Goal: Task Accomplishment & Management: Complete application form

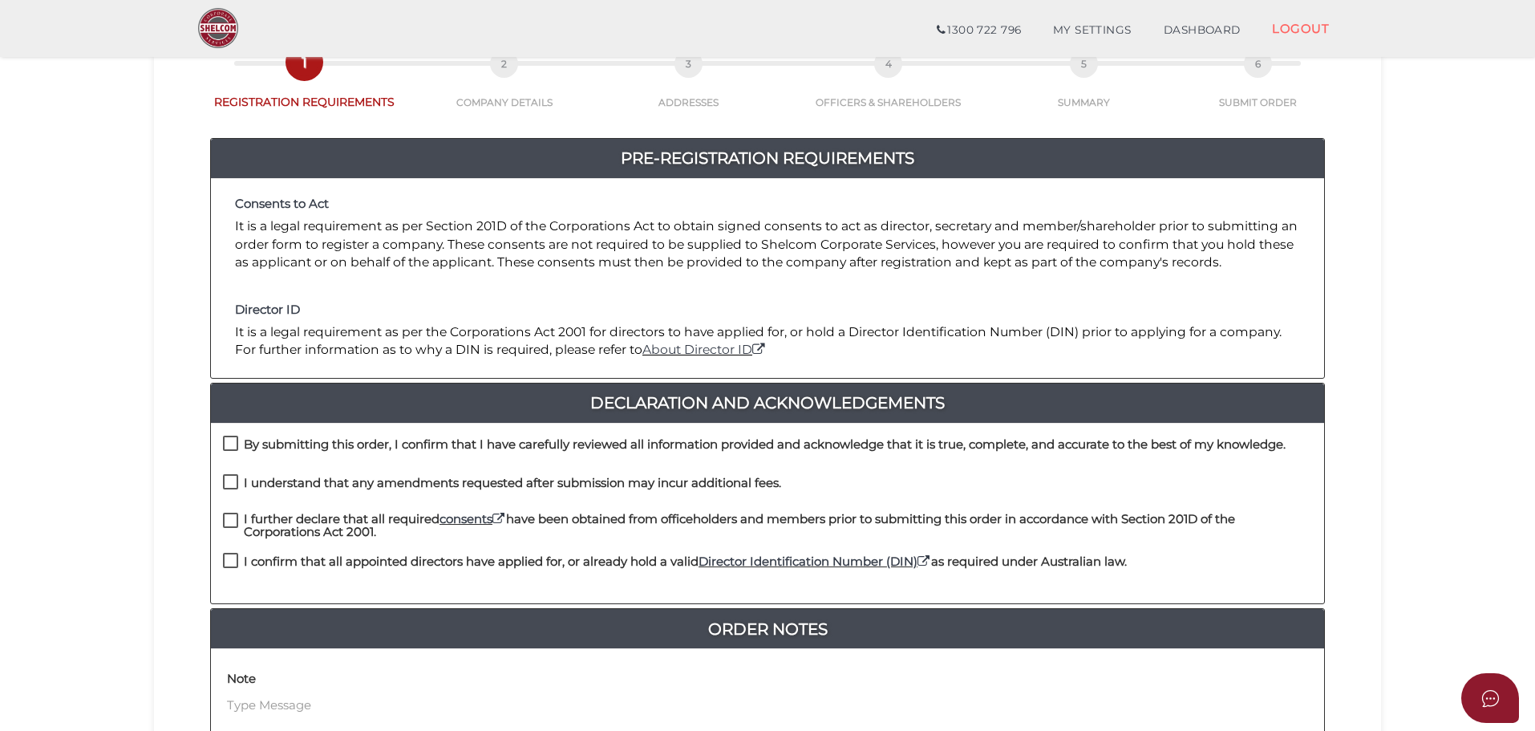
scroll to position [160, 0]
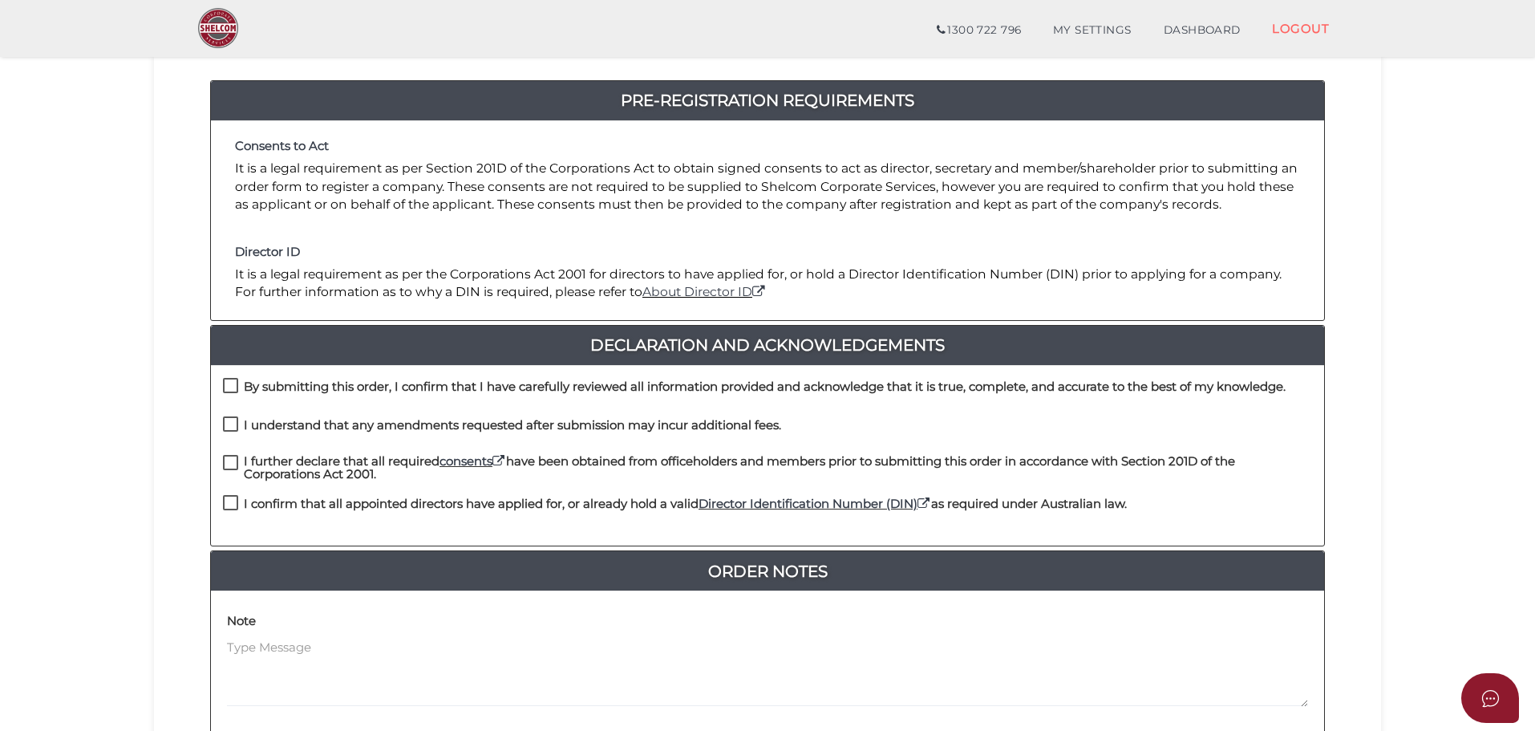
click at [231, 388] on label "By submitting this order, I confirm that I have carefully reviewed all informat…" at bounding box center [754, 390] width 1063 height 20
checkbox input "true"
click at [224, 436] on label "I understand that any amendments requested after submission may incur additiona…" at bounding box center [502, 429] width 558 height 20
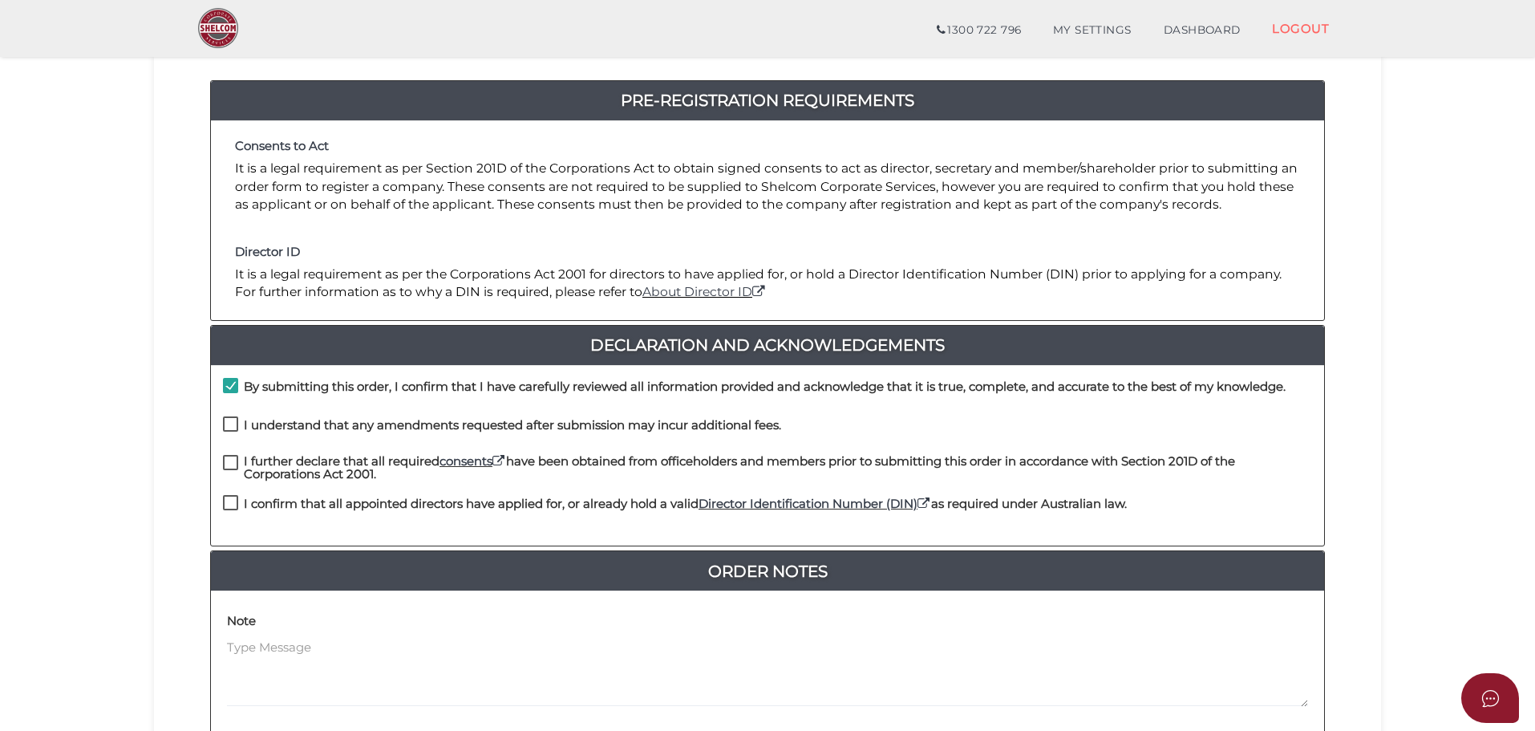
checkbox input "true"
click at [227, 457] on label "I further declare that all required consents have been obtained from officehold…" at bounding box center [767, 465] width 1089 height 20
checkbox input "true"
click at [229, 509] on label "I confirm that all appointed directors have applied for, or already hold a vali…" at bounding box center [675, 507] width 904 height 20
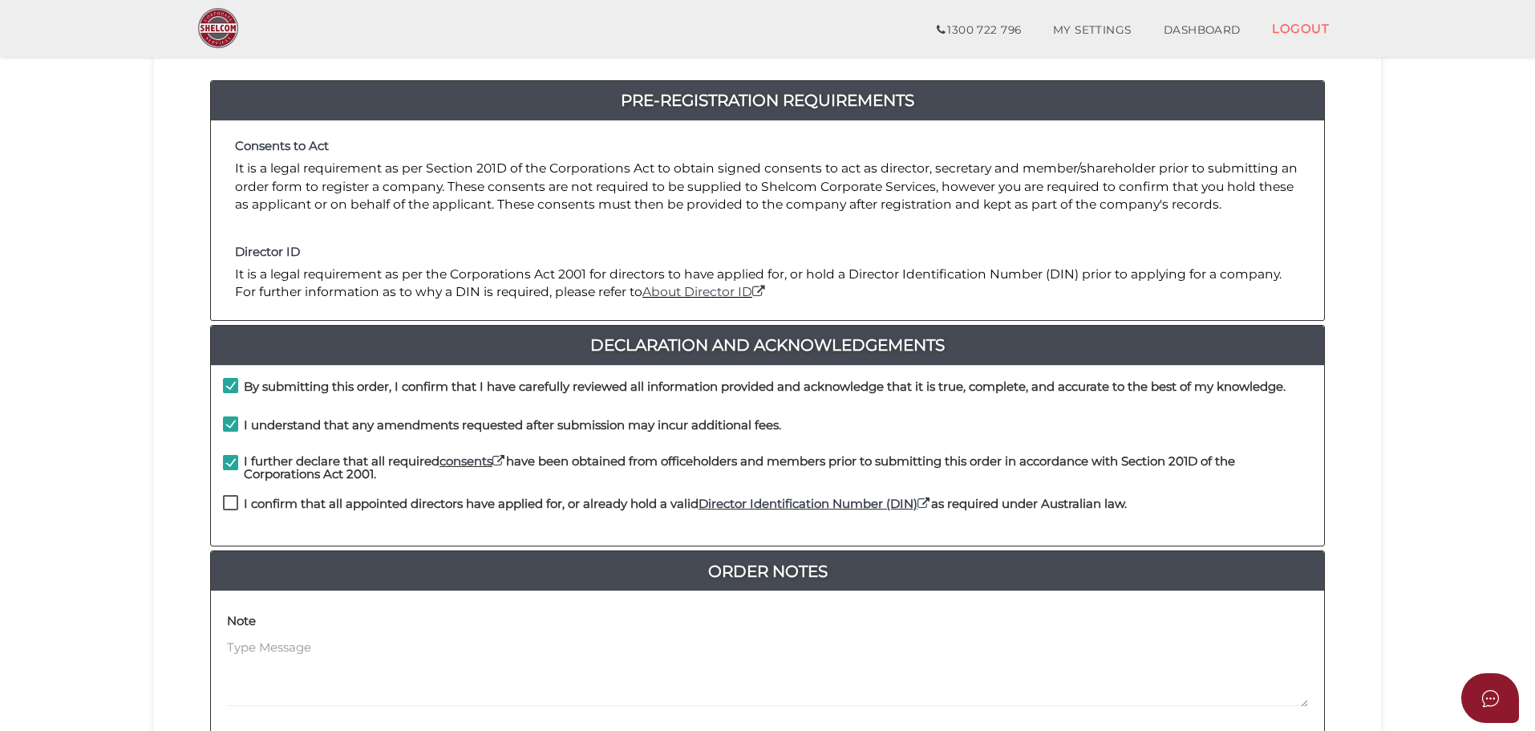
checkbox input "true"
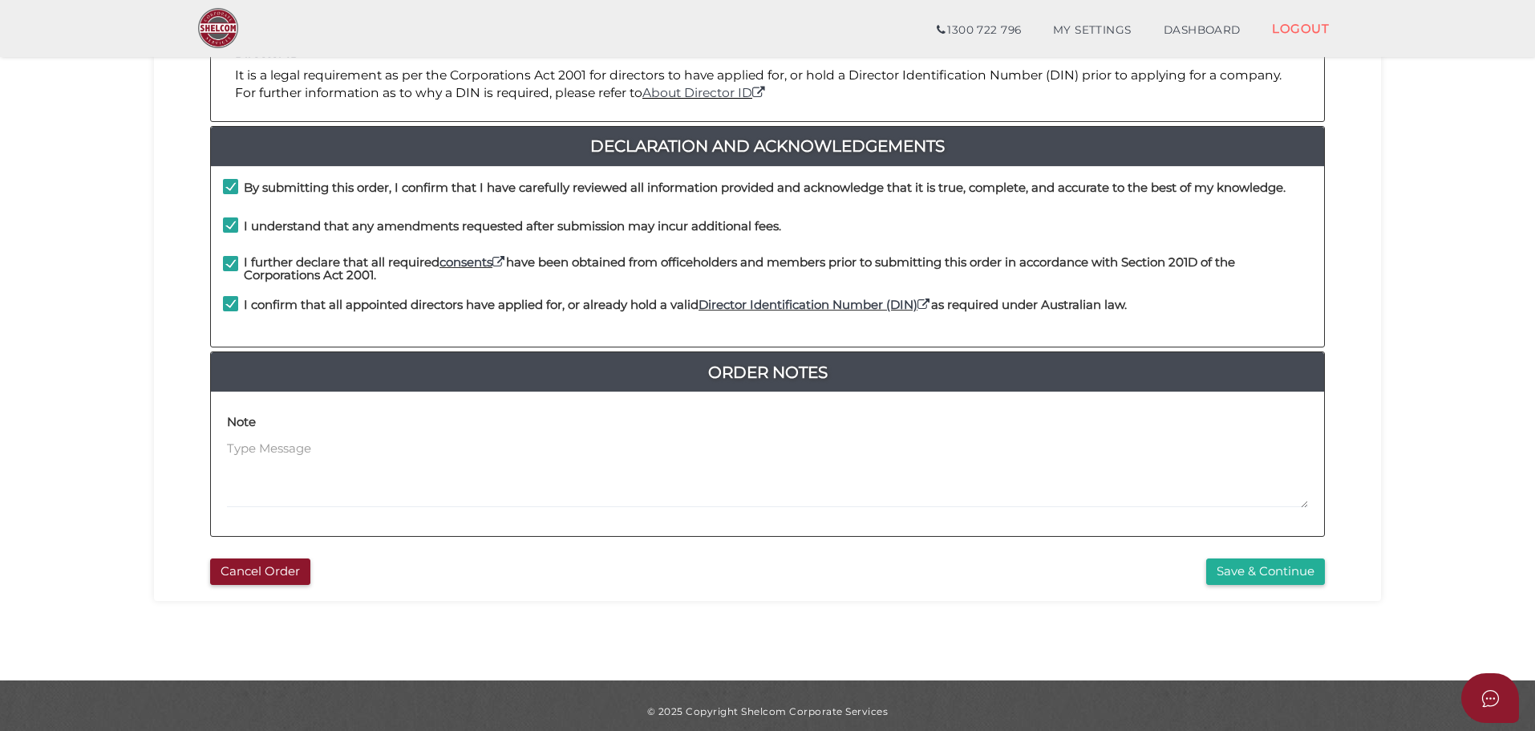
scroll to position [371, 0]
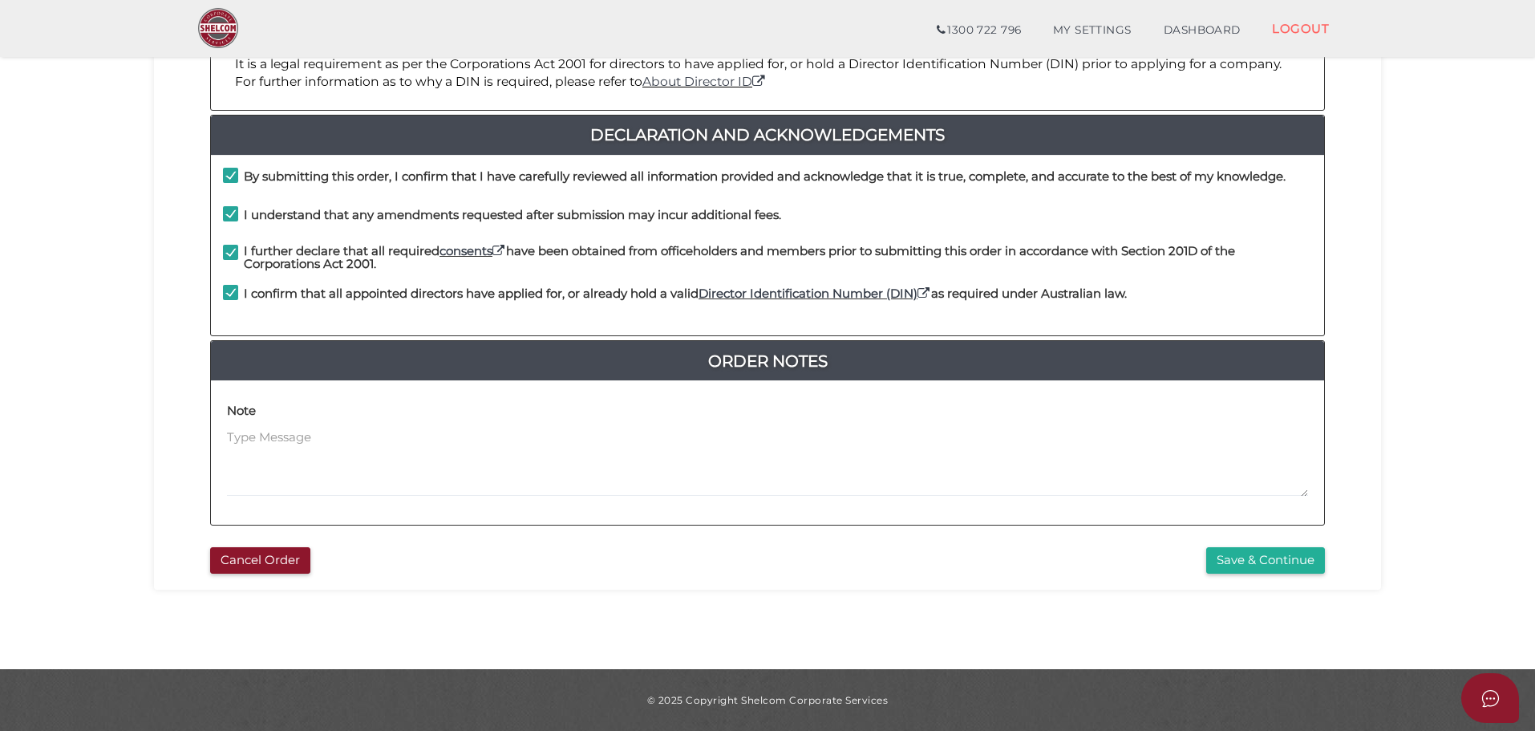
click at [1184, 556] on div "Save & Continue" at bounding box center [1051, 560] width 569 height 26
click at [1261, 579] on div "d48201b014b0791edbf3240c40e406e8 1 REGISTRATION REQUIREMENTS 2 COMPANY DETAILS …" at bounding box center [767, 169] width 1227 height 840
click at [1257, 575] on div "d48201b014b0791edbf3240c40e406e8 1 REGISTRATION REQUIREMENTS 2 COMPANY DETAILS …" at bounding box center [767, 169] width 1227 height 840
click at [1248, 565] on button "Save & Continue" at bounding box center [1265, 560] width 119 height 26
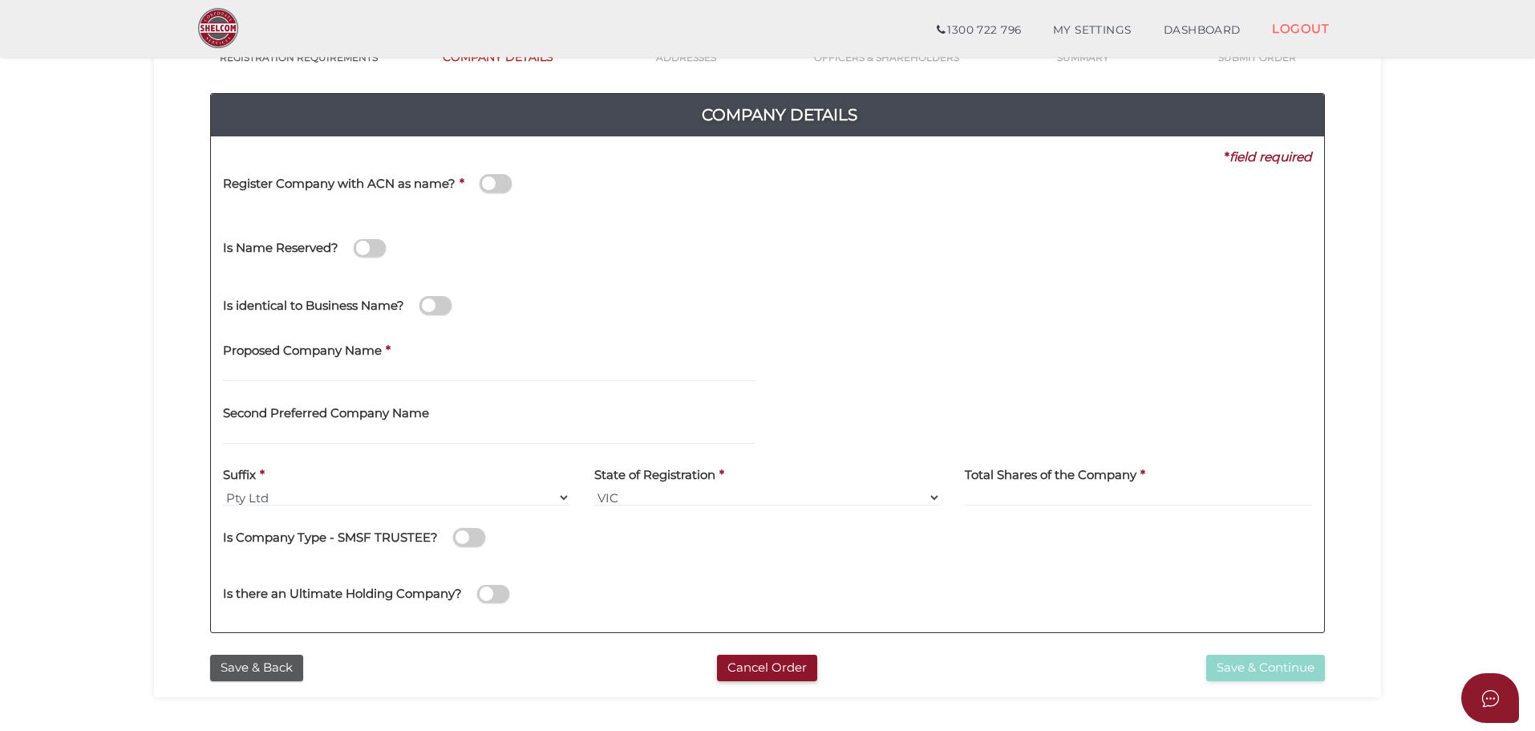
scroll to position [241, 0]
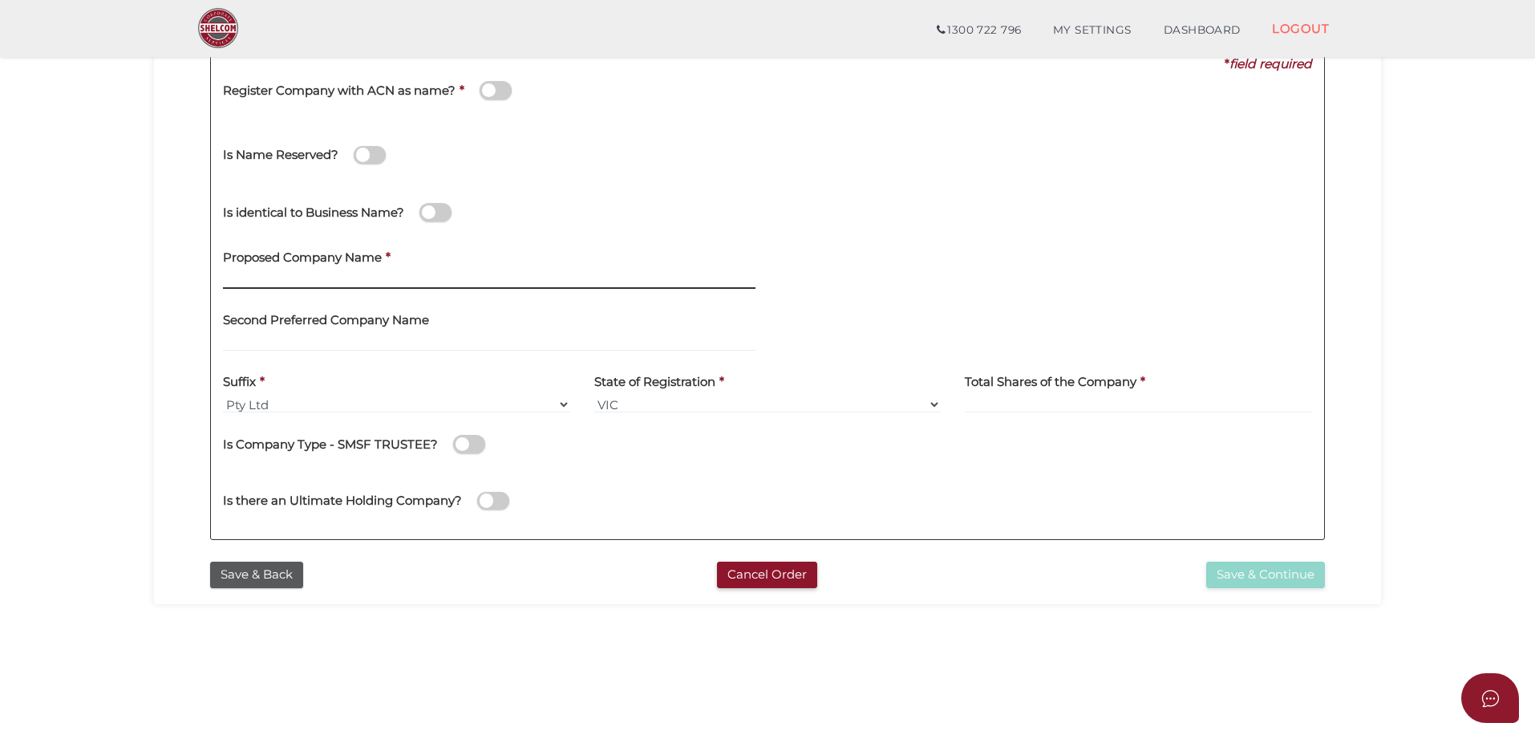
click at [264, 277] on input "text" at bounding box center [489, 280] width 532 height 18
click at [272, 272] on input "text" at bounding box center [489, 280] width 532 height 18
type input "36TechNexus"
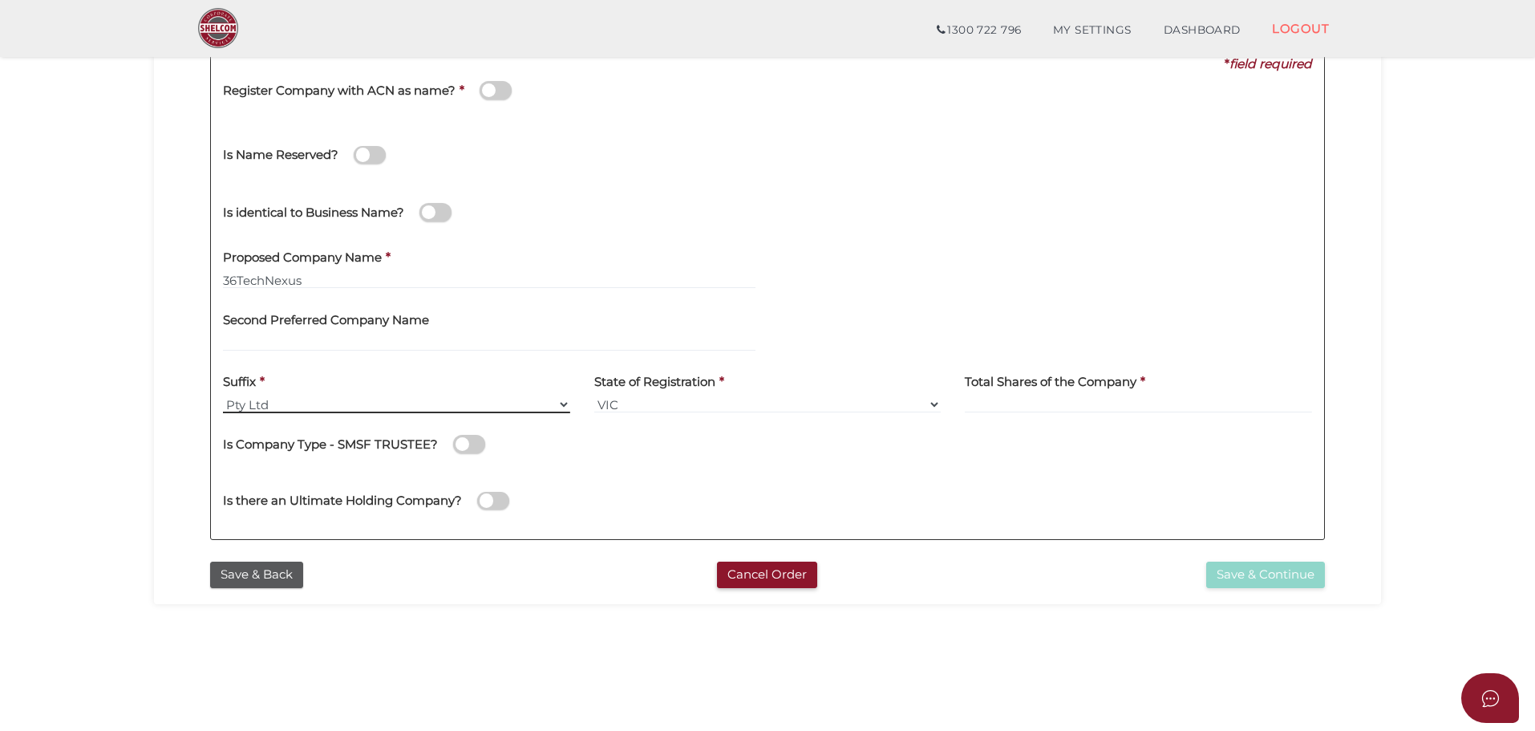
click at [277, 401] on select "Pty Ltd Pty Ltd Pty. Ltd. Pty Limited Proprietary Limited Proprietary Ltd" at bounding box center [396, 404] width 347 height 18
click at [223, 395] on select "Pty Ltd Pty Ltd Pty. Ltd. Pty Limited Proprietary Limited Proprietary Ltd" at bounding box center [396, 404] width 347 height 18
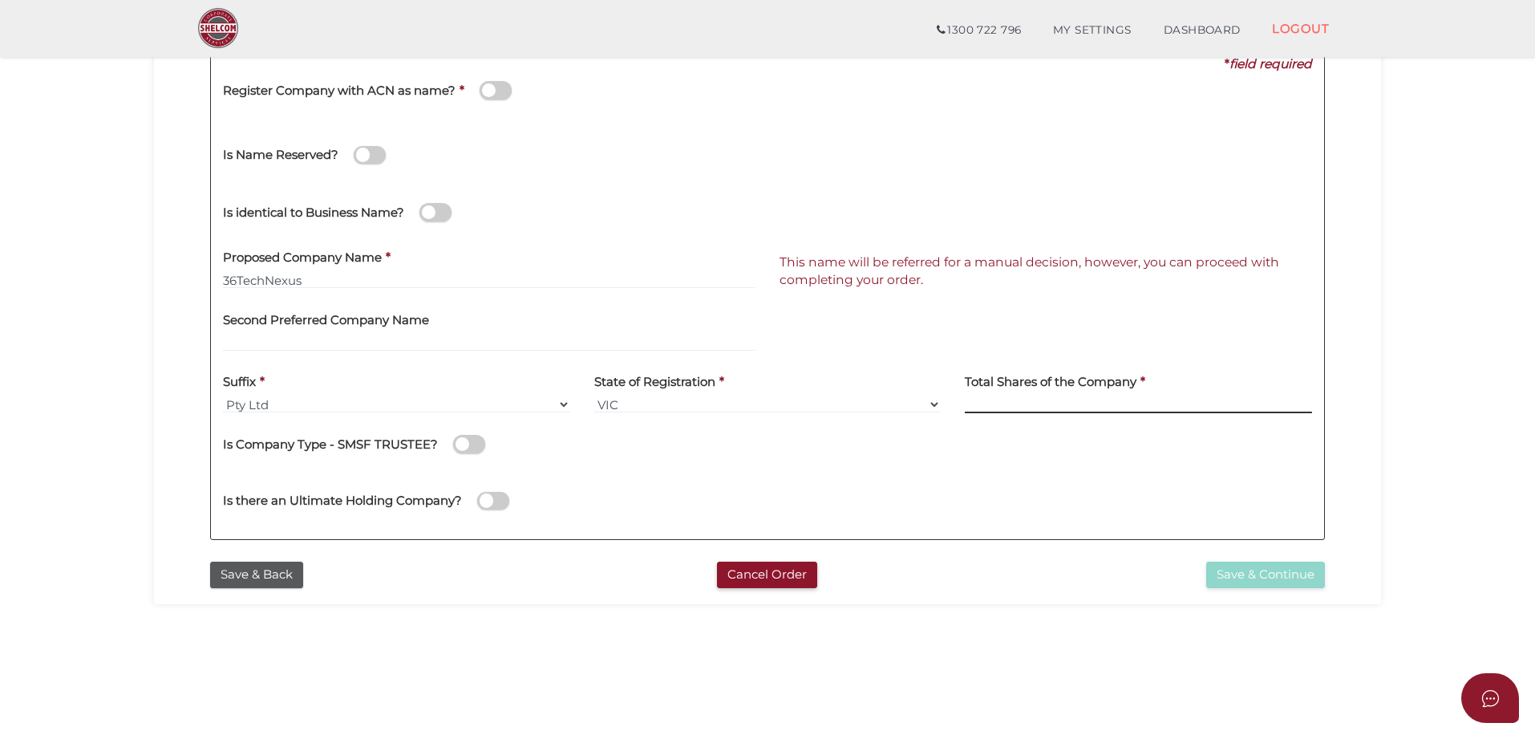
click at [1005, 405] on input at bounding box center [1138, 404] width 347 height 18
type input "10"
click at [986, 476] on div "Is there an Ultimate Holding Company?" at bounding box center [767, 498] width 1113 height 57
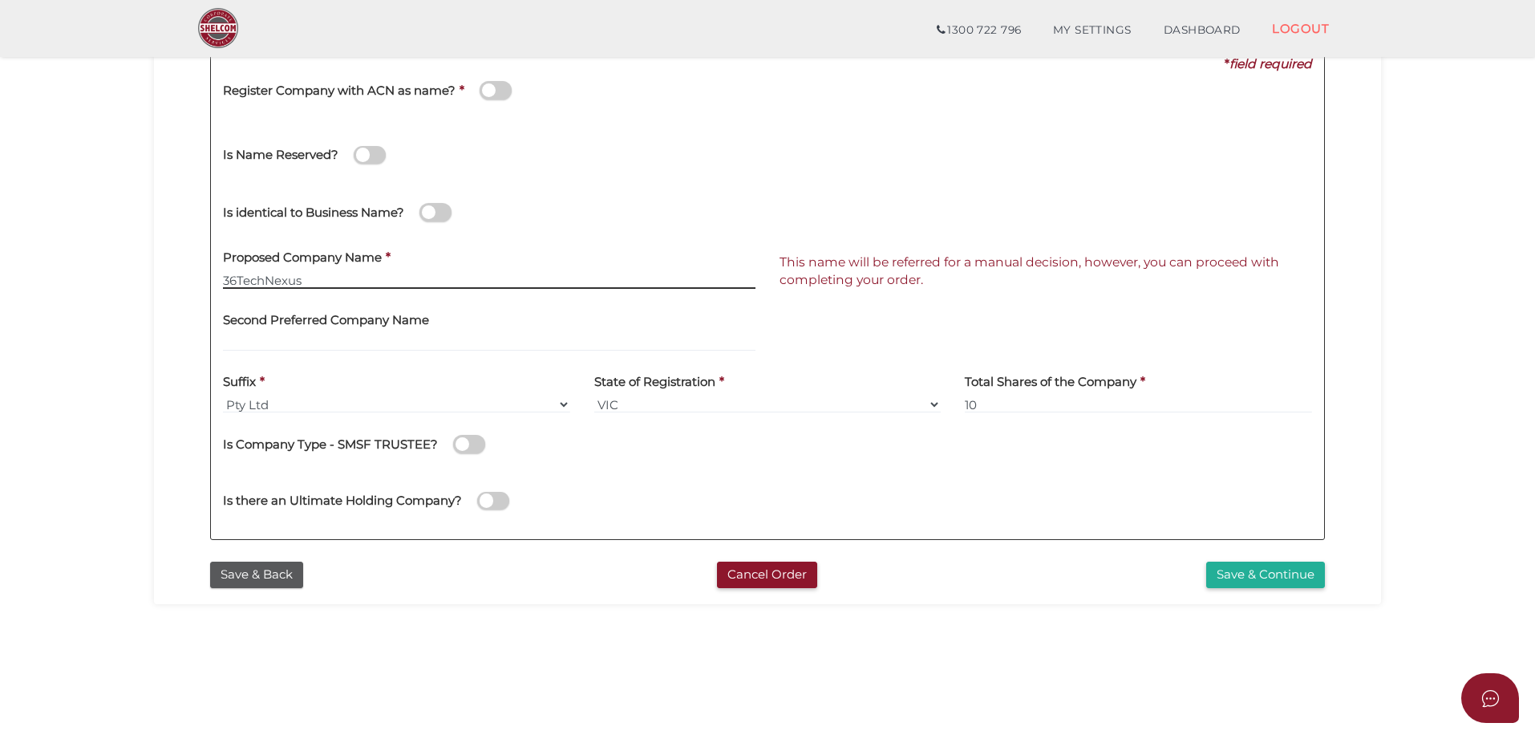
click at [306, 281] on input "36TechNexus" at bounding box center [489, 280] width 532 height 18
click at [241, 275] on input "36TechNexus" at bounding box center [489, 280] width 532 height 18
click at [240, 275] on input "36TechNexus" at bounding box center [489, 280] width 532 height 18
click at [326, 277] on input "36 TechNexus" at bounding box center [489, 280] width 532 height 18
click at [247, 279] on input "36 TechNexus" at bounding box center [489, 280] width 532 height 18
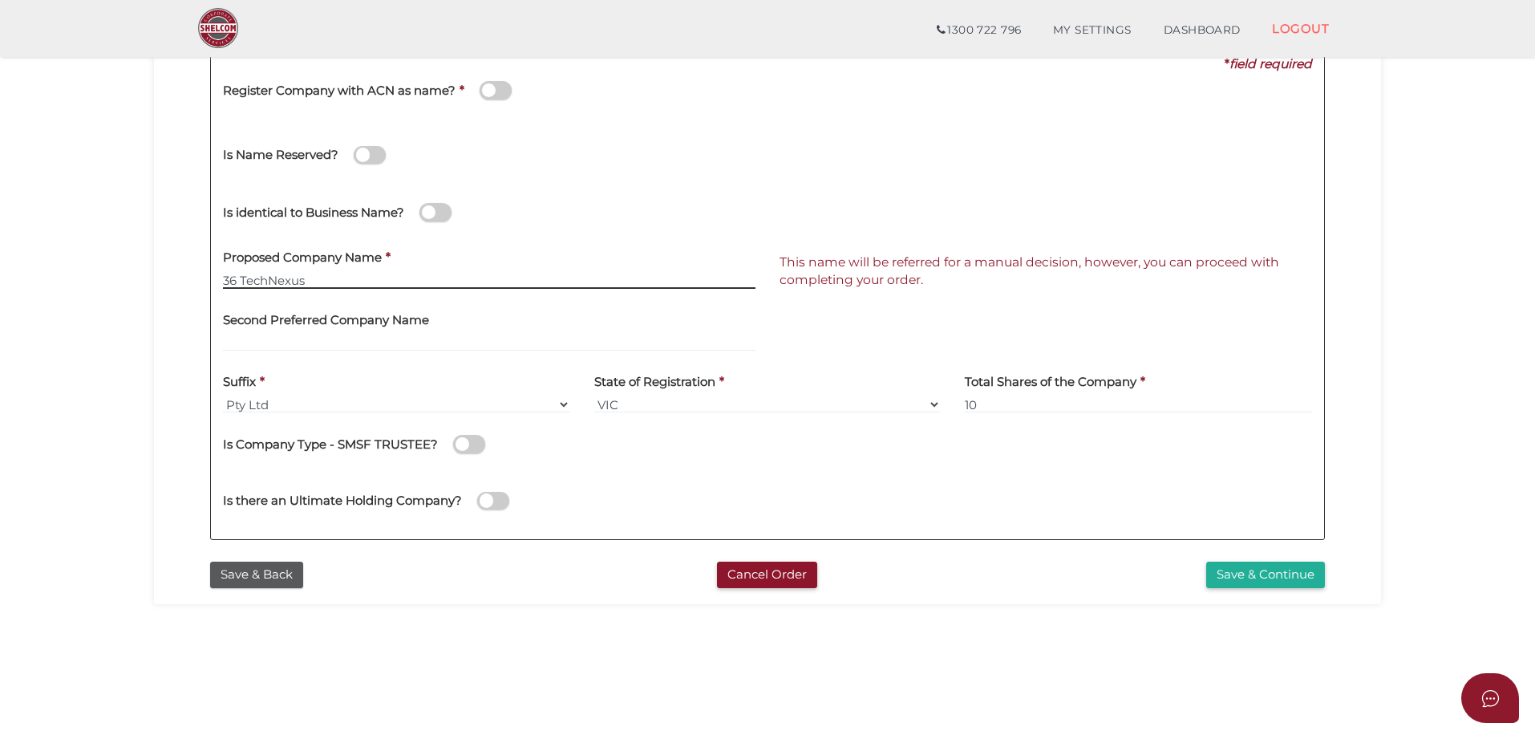
click at [242, 279] on input "36 TechNexus" at bounding box center [489, 280] width 532 height 18
click at [314, 277] on input "36TechNexus" at bounding box center [489, 280] width 532 height 18
type input "3"
drag, startPoint x: 306, startPoint y: 281, endPoint x: 243, endPoint y: 278, distance: 62.6
click at [243, 278] on input "369technexus" at bounding box center [489, 280] width 532 height 18
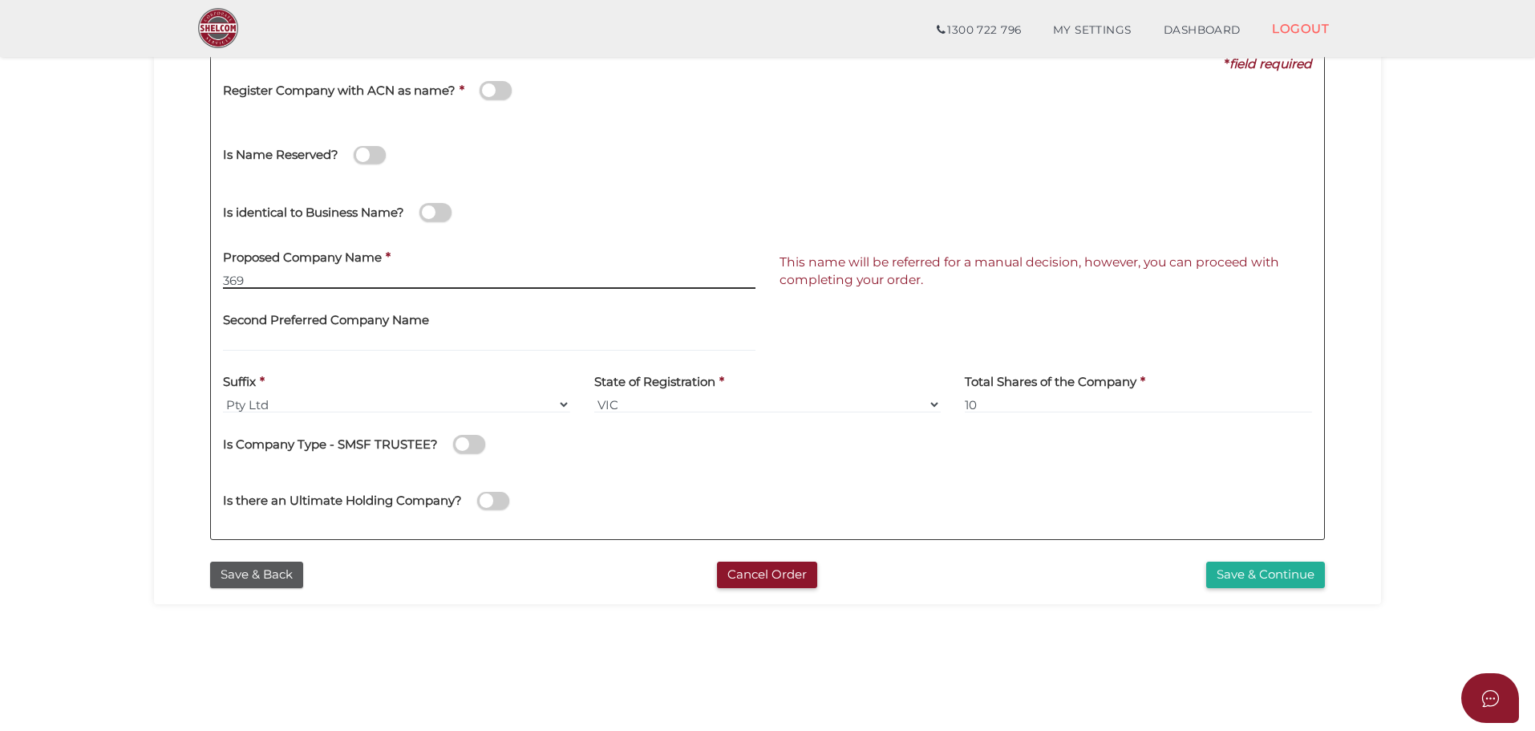
type input "369"
